Goal: Task Accomplishment & Management: Use online tool/utility

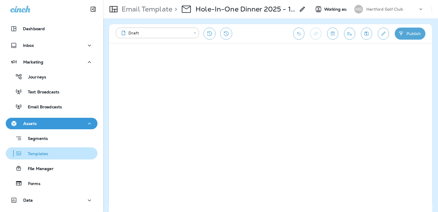
click at [49, 155] on div "Templates" at bounding box center [51, 153] width 87 height 9
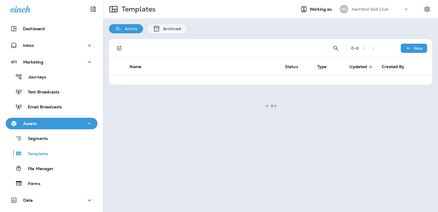
click at [376, 7] on div at bounding box center [271, 106] width 334 height 210
click at [376, 9] on div at bounding box center [271, 106] width 334 height 210
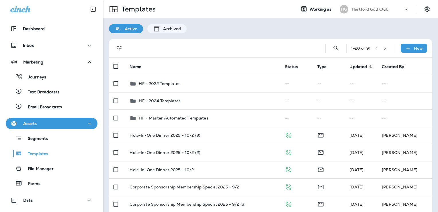
click at [374, 10] on p "Hartford Golf Club" at bounding box center [370, 9] width 37 height 5
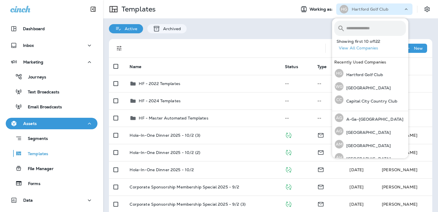
click at [368, 30] on input "text" at bounding box center [376, 28] width 60 height 15
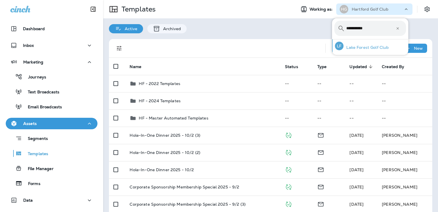
type input "**********"
click at [357, 45] on p "Lake Forest Golf Club" at bounding box center [365, 47] width 45 height 5
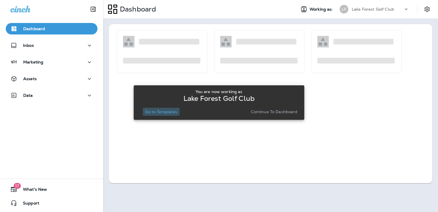
click at [164, 109] on p "Go to Templates" at bounding box center [161, 111] width 32 height 5
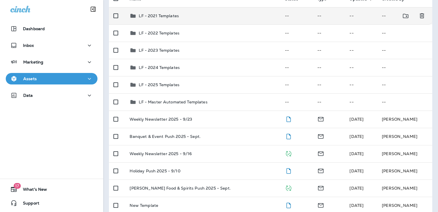
scroll to position [75, 0]
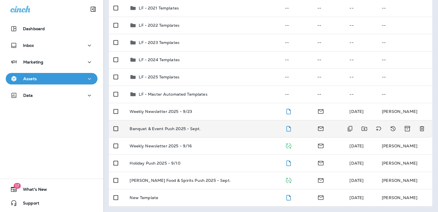
click at [220, 131] on td "Banquet & Event Push 2025 - Sept." at bounding box center [202, 128] width 155 height 17
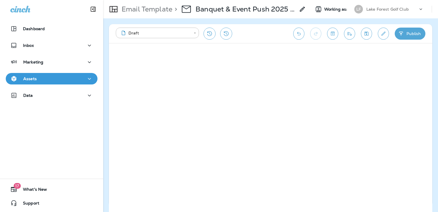
click at [366, 32] on icon "Save" at bounding box center [367, 34] width 4 height 4
click at [350, 36] on icon "Send test email" at bounding box center [350, 34] width 6 height 6
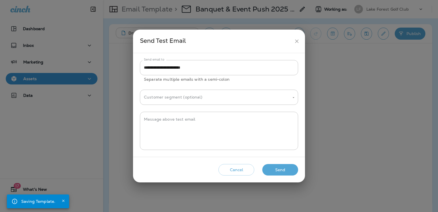
click at [290, 171] on button "Send" at bounding box center [280, 170] width 36 height 12
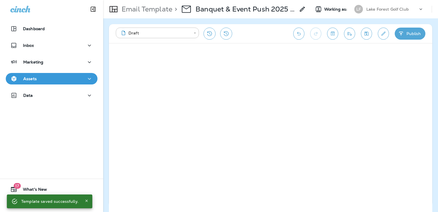
click at [54, 76] on div "Assets" at bounding box center [51, 78] width 83 height 7
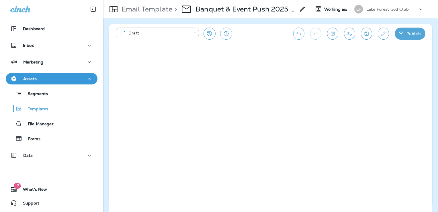
click at [351, 35] on icon "Send test email" at bounding box center [350, 34] width 4 height 4
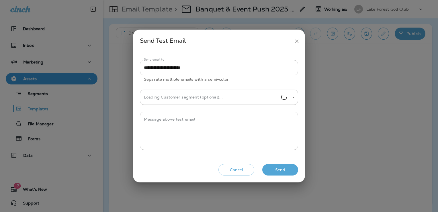
click at [289, 171] on button "Send" at bounding box center [280, 170] width 36 height 12
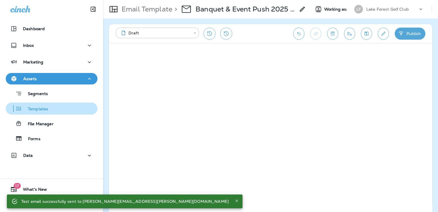
click at [46, 111] on p "Templates" at bounding box center [35, 108] width 26 height 5
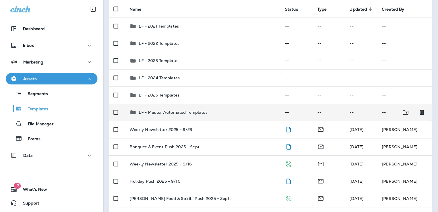
scroll to position [75, 0]
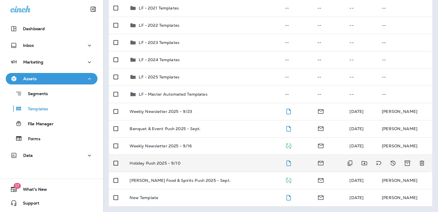
click at [229, 159] on td "Holiday Push 2025 - 9/10" at bounding box center [202, 162] width 155 height 17
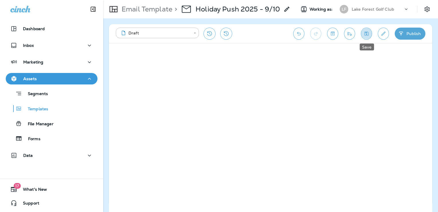
click at [369, 36] on icon "Save" at bounding box center [366, 34] width 6 height 6
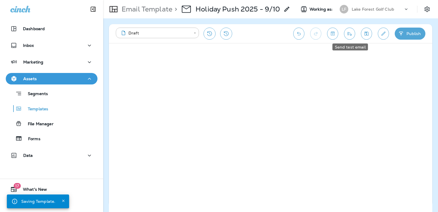
click at [347, 34] on icon "Send test email" at bounding box center [350, 34] width 6 height 6
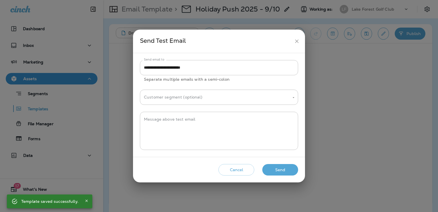
click at [288, 171] on button "Send" at bounding box center [280, 170] width 36 height 12
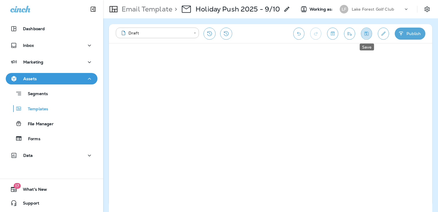
click at [366, 31] on icon "Save" at bounding box center [366, 34] width 6 height 6
